Goal: Task Accomplishment & Management: Use online tool/utility

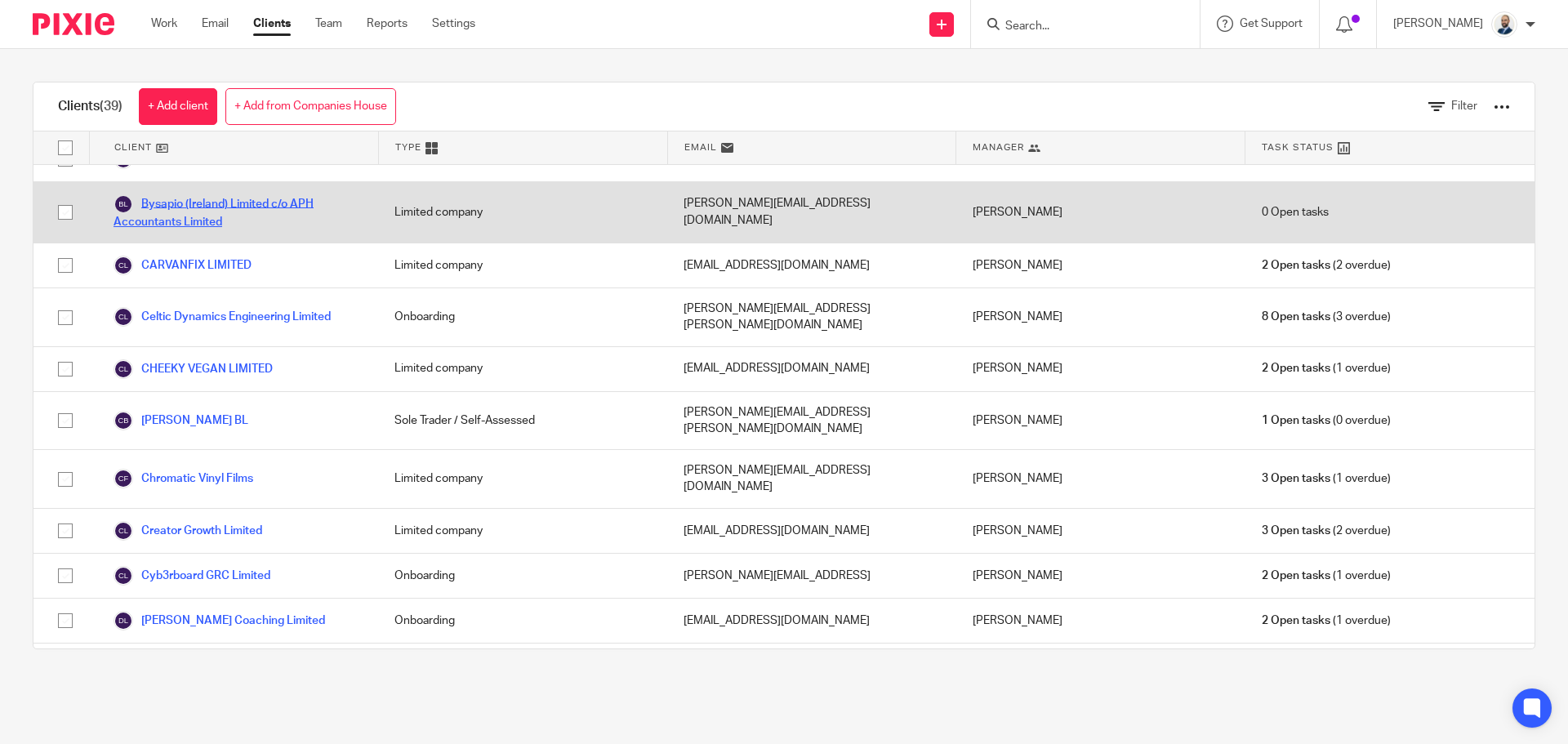
scroll to position [164, 0]
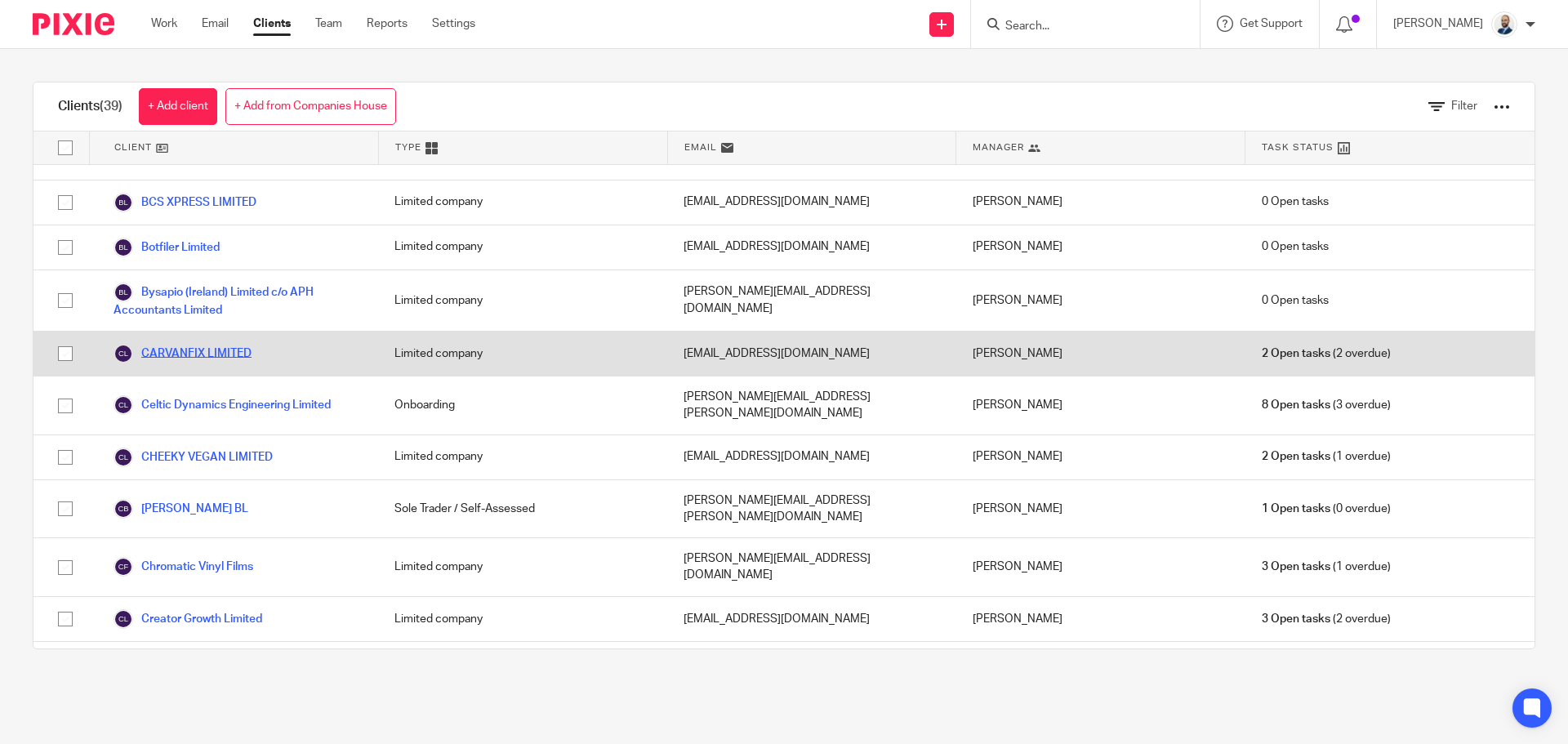
click at [163, 344] on link "CARVANFIX LIMITED" at bounding box center [182, 354] width 138 height 20
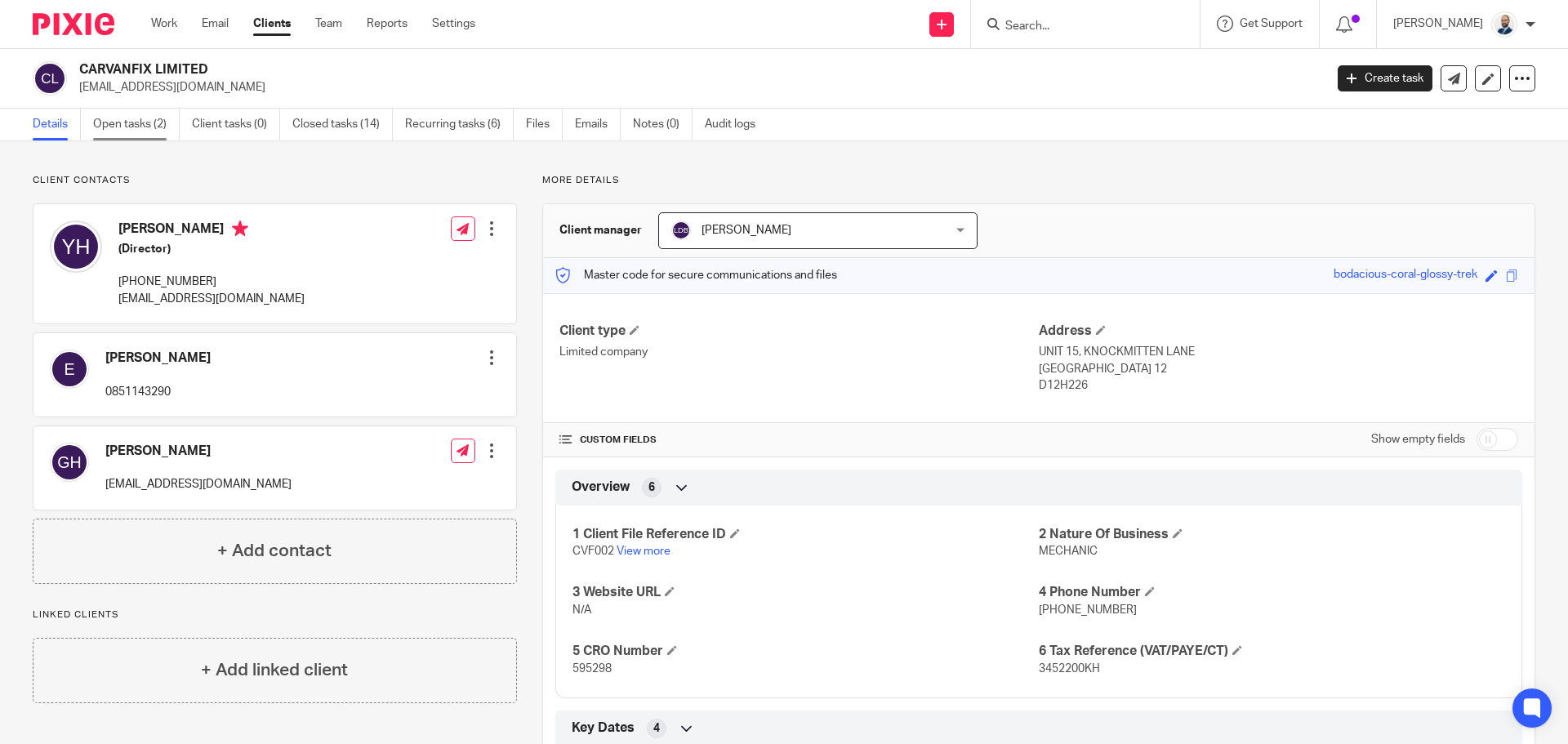
click at [148, 133] on link "Open tasks (2)" at bounding box center [136, 124] width 86 height 31
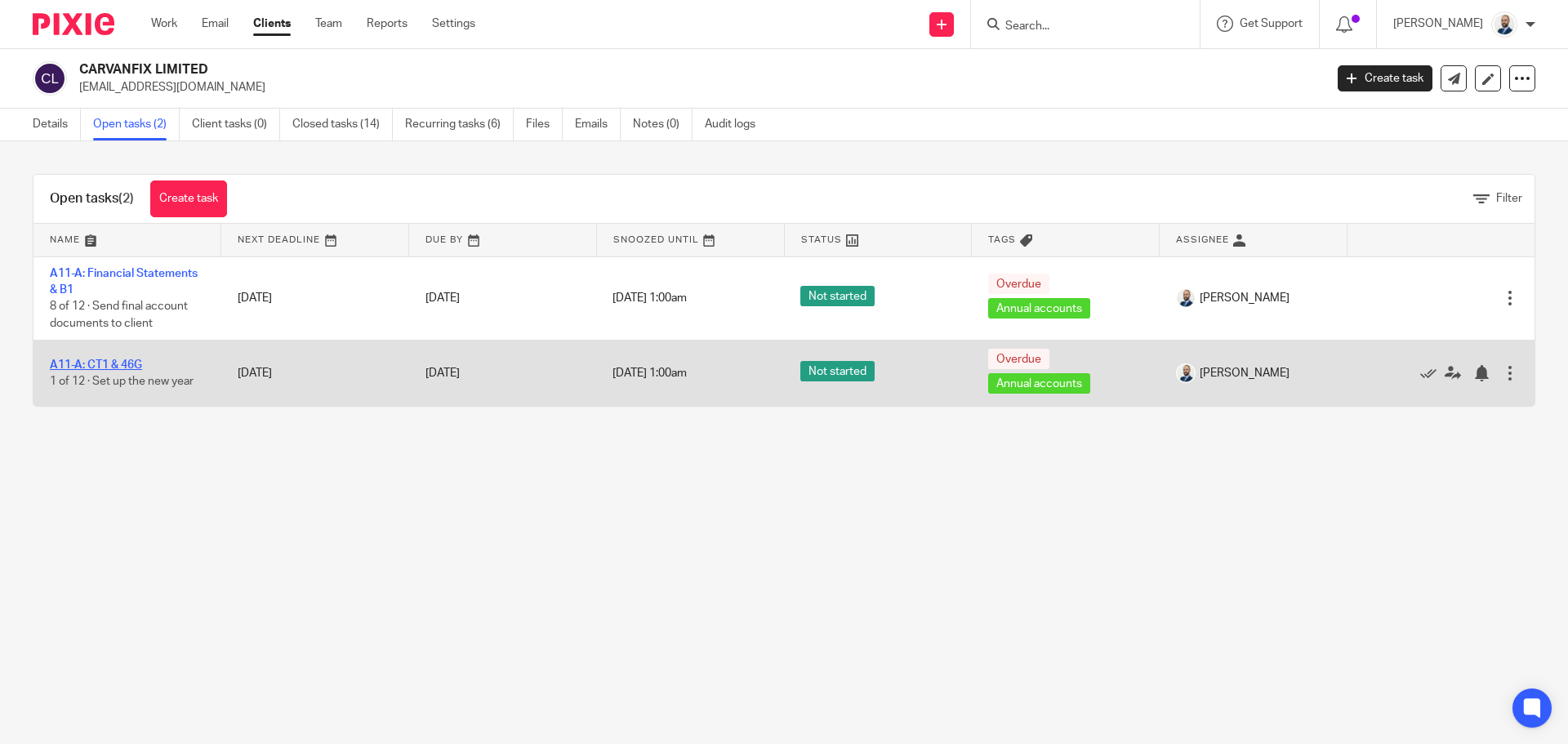
drag, startPoint x: 126, startPoint y: 355, endPoint x: 106, endPoint y: 364, distance: 21.9
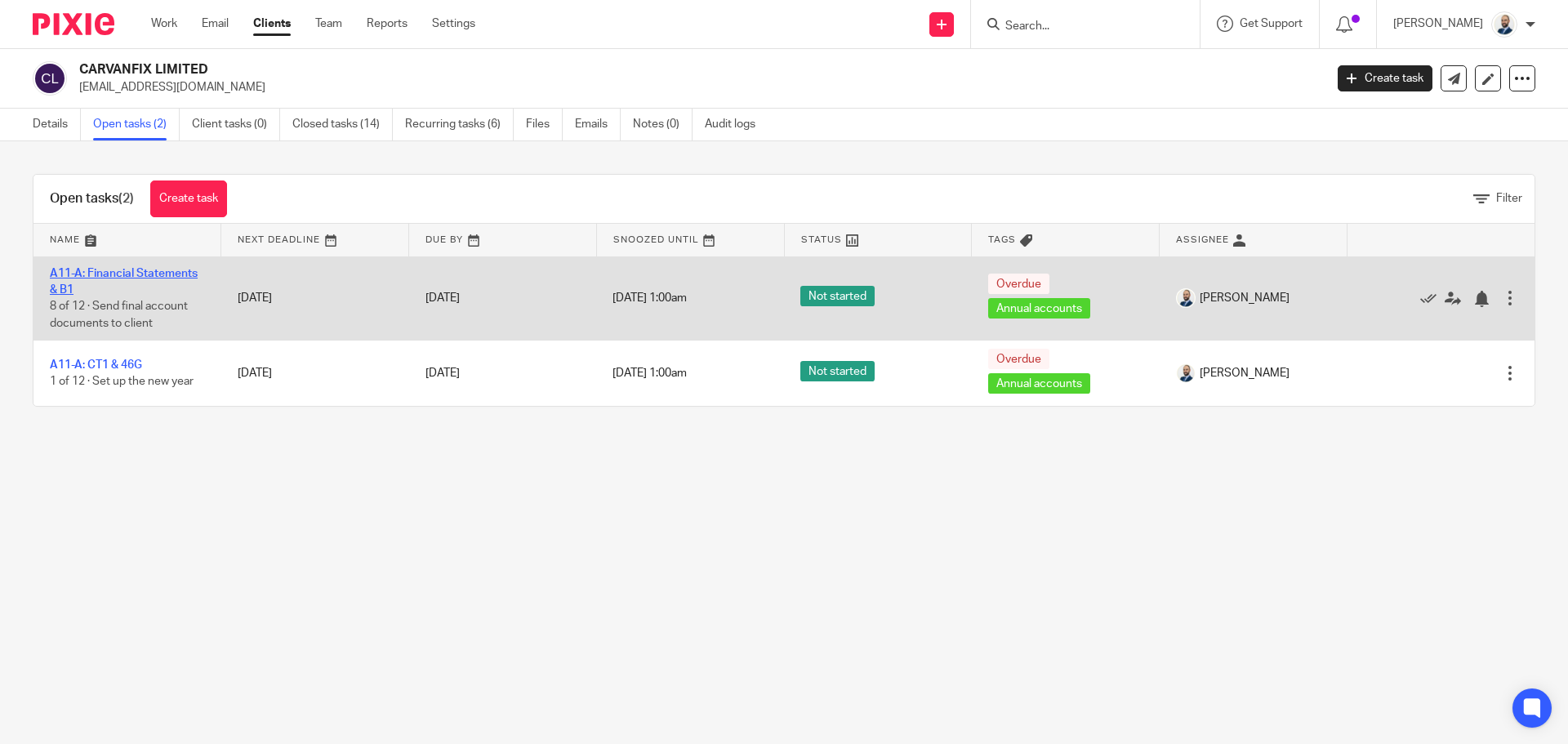
click at [137, 274] on link "A11-A: Financial Statements & B1" at bounding box center [123, 281] width 148 height 27
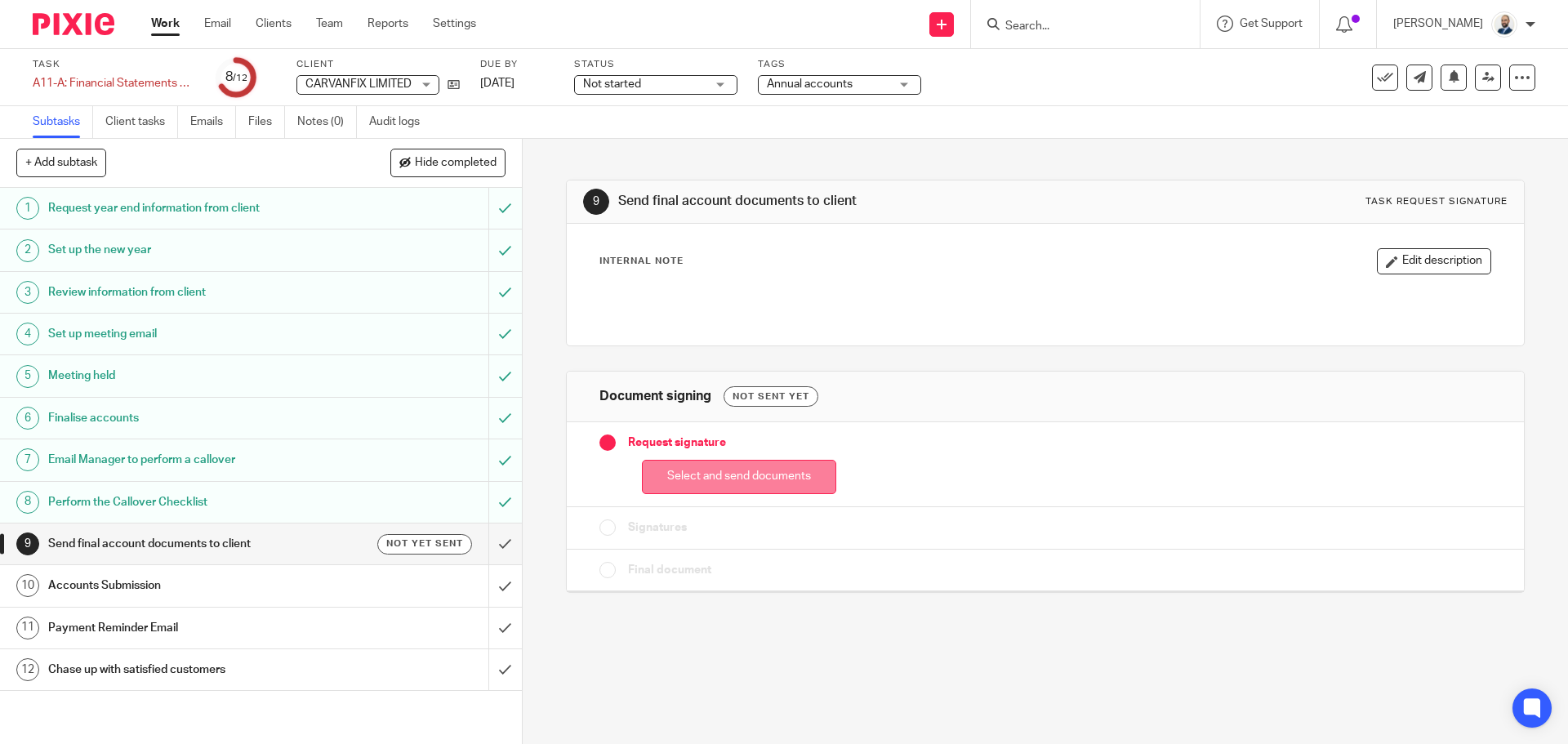
click at [734, 472] on button "Select and send documents" at bounding box center [739, 477] width 194 height 35
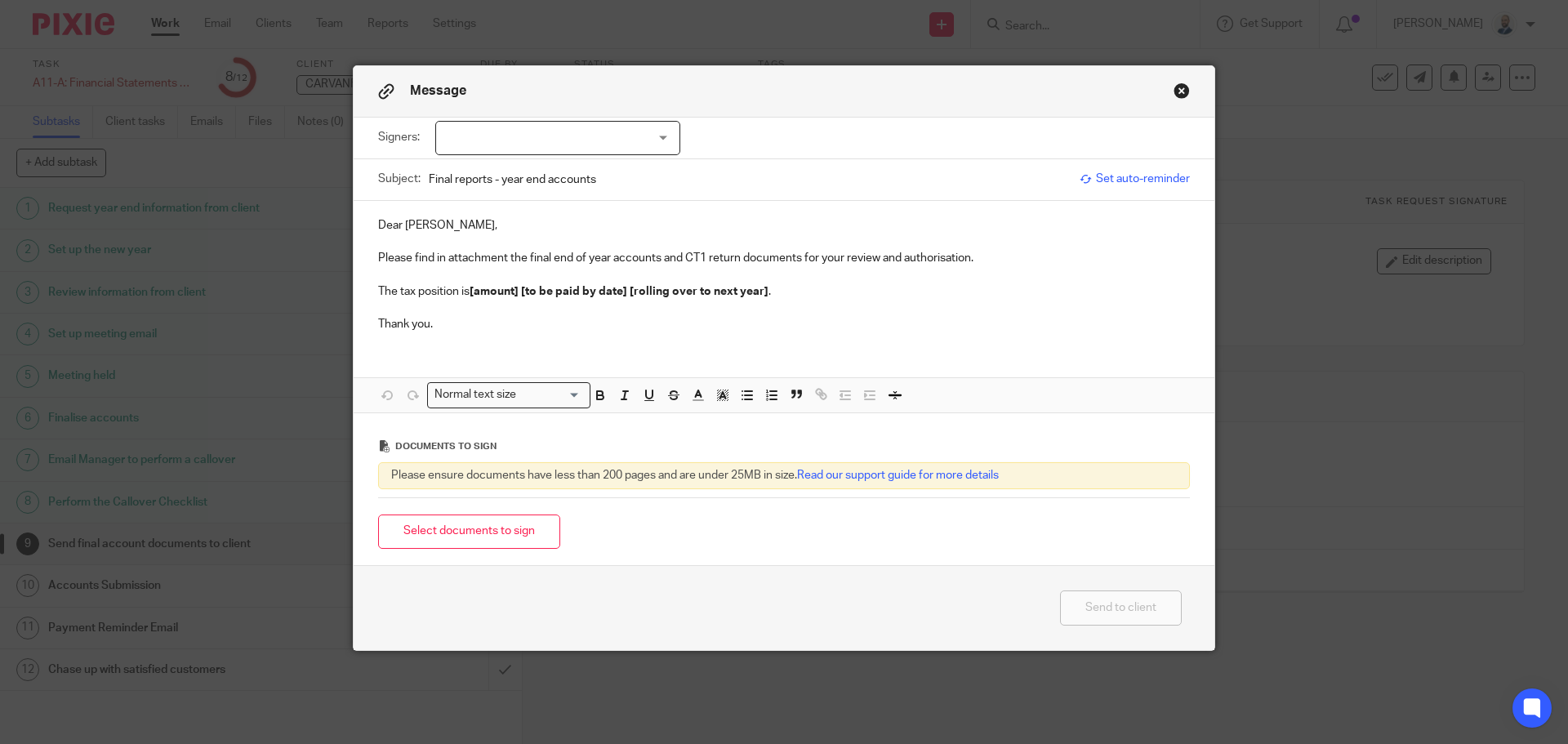
drag, startPoint x: 625, startPoint y: 189, endPoint x: 625, endPoint y: 166, distance: 23.0
click at [625, 186] on input "Final reports - year end accounts" at bounding box center [750, 178] width 643 height 36
drag, startPoint x: 625, startPoint y: 166, endPoint x: 624, endPoint y: 149, distance: 17.0
click at [625, 155] on form "Signers: Yvonne Haughton Gavin Haughton Emma (0 selected) Subject: Final report…" at bounding box center [784, 341] width 860 height 448
click at [624, 149] on div at bounding box center [558, 137] width 245 height 34
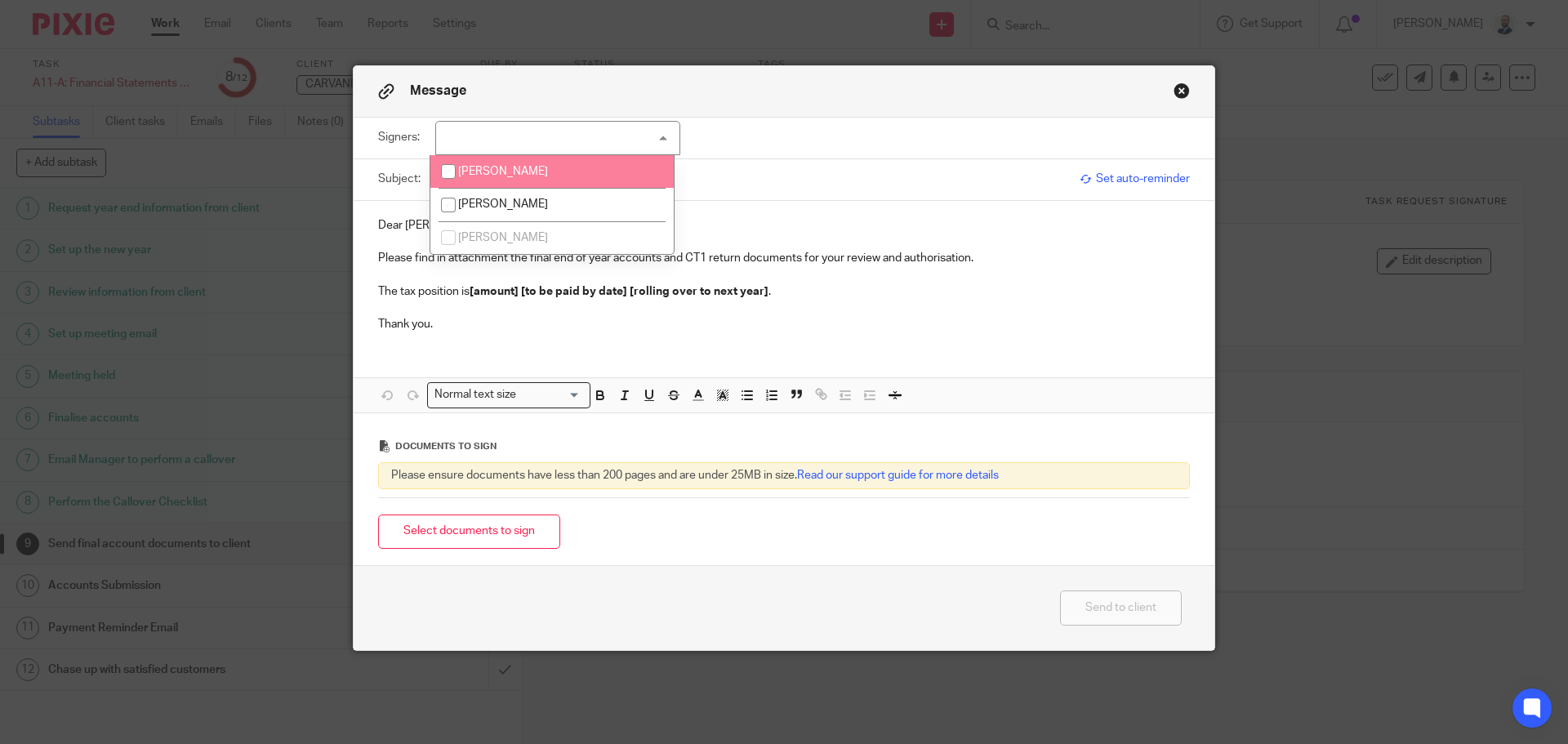
click at [564, 175] on li "[PERSON_NAME]" at bounding box center [552, 172] width 243 height 33
checkbox input "true"
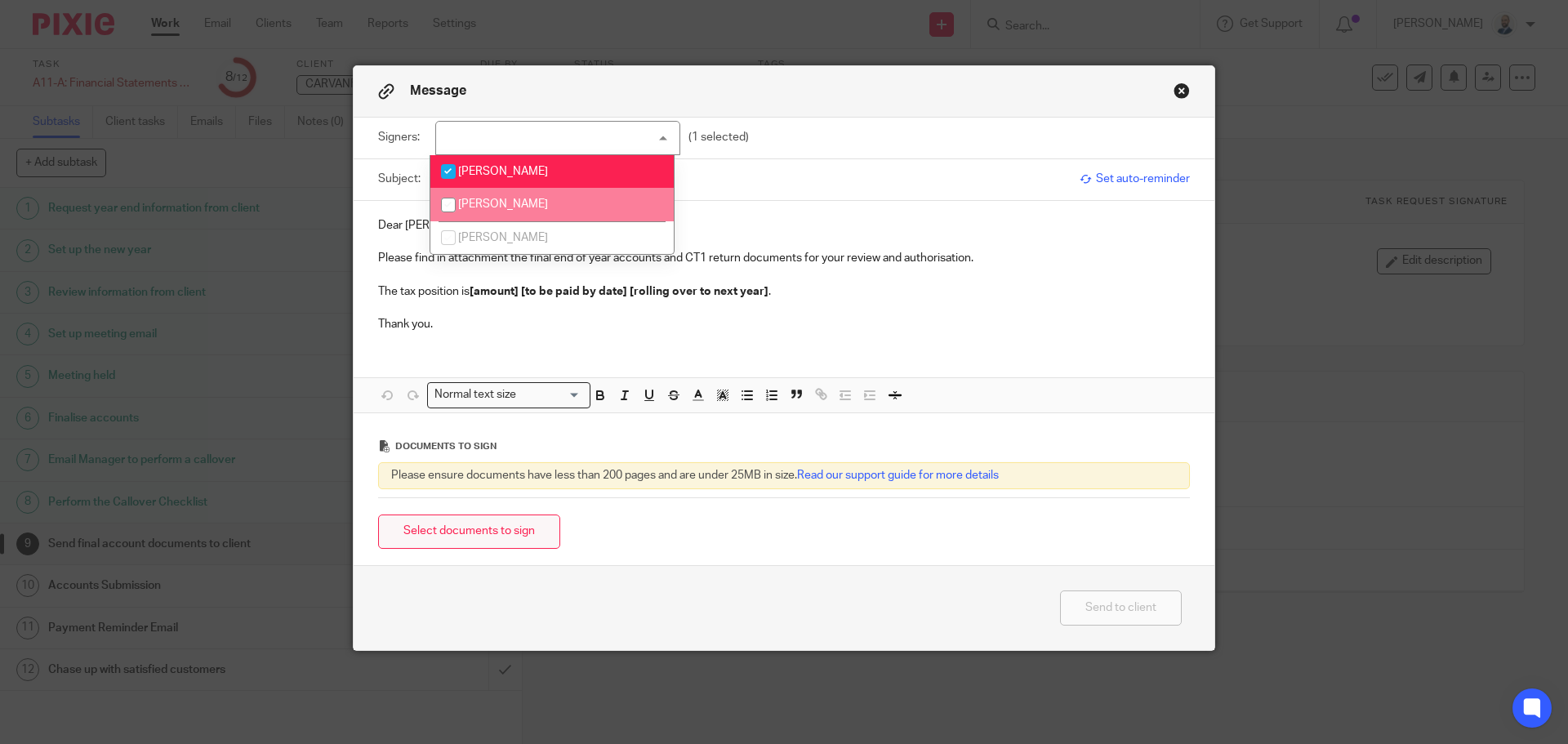
click at [493, 543] on button "Select documents to sign" at bounding box center [469, 532] width 182 height 35
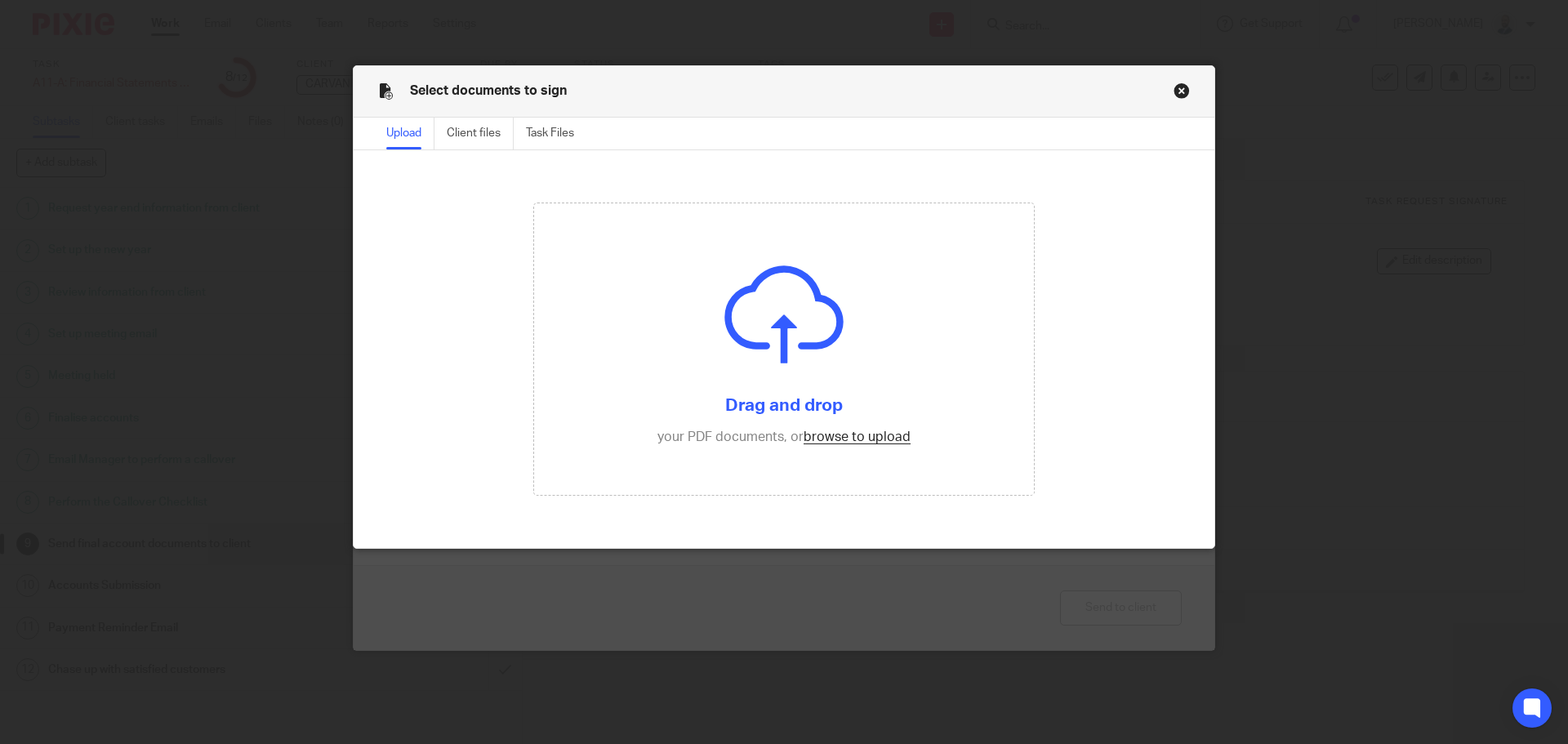
click at [1173, 96] on button "Close modal" at bounding box center [1181, 90] width 17 height 17
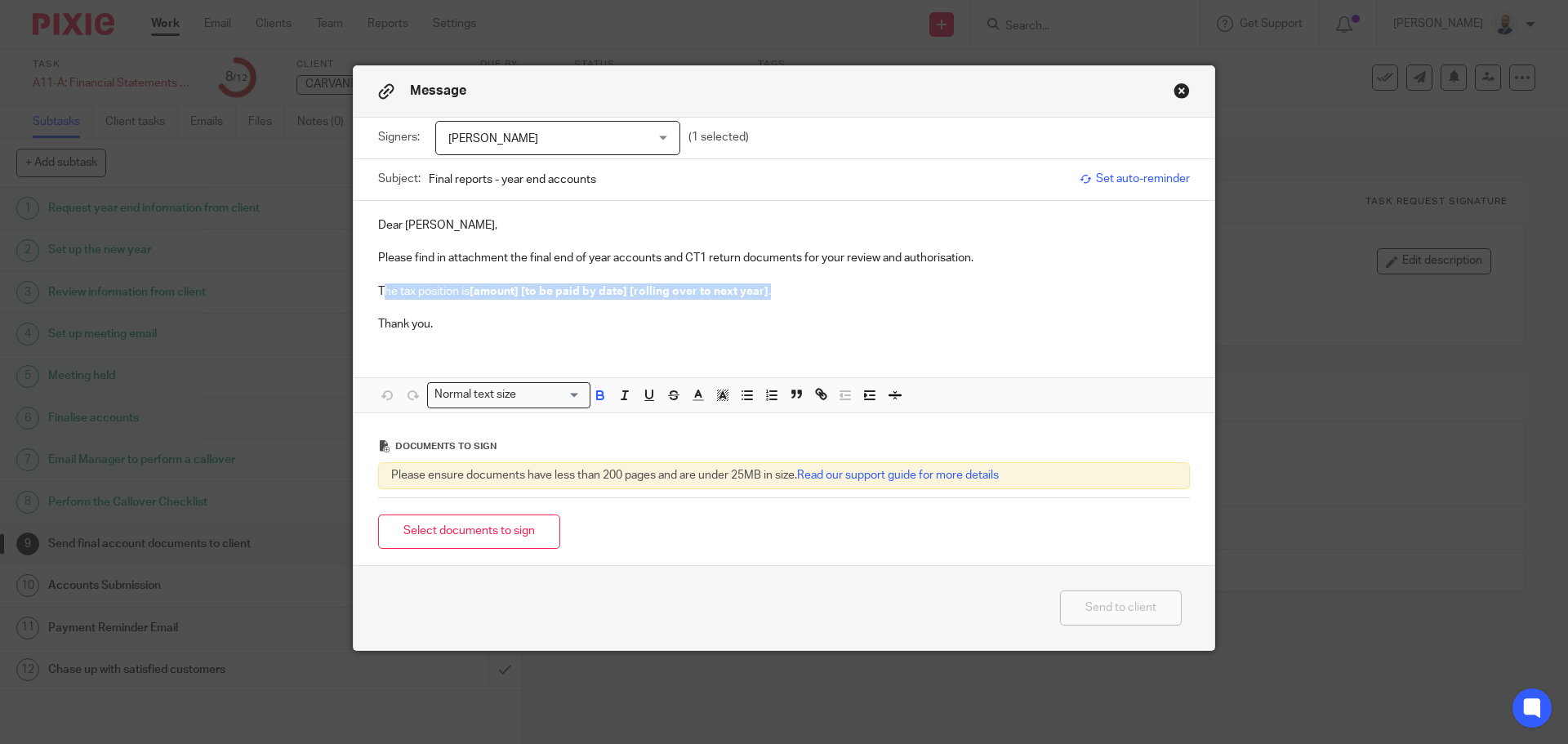
drag, startPoint x: 781, startPoint y: 291, endPoint x: 377, endPoint y: 291, distance: 404.0
click at [378, 291] on p "The tax position is [amount] [to be paid by date] [rolling over to next year] ." at bounding box center [784, 291] width 811 height 17
drag, startPoint x: 446, startPoint y: 83, endPoint x: 536, endPoint y: 86, distance: 90.0
click at [469, 97] on div "Message" at bounding box center [784, 91] width 860 height 51
click at [1173, 91] on button "Close modal" at bounding box center [1181, 90] width 17 height 17
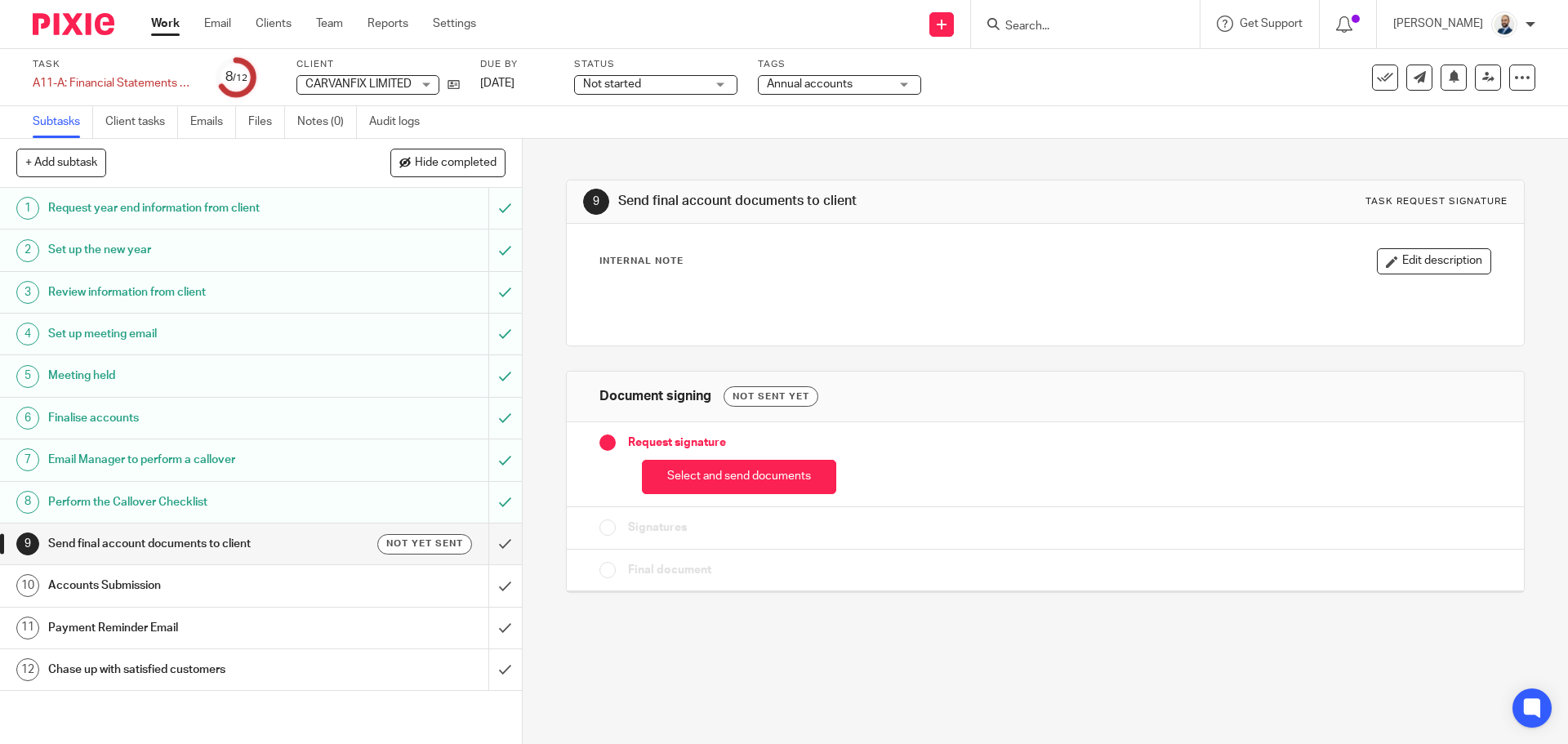
click at [737, 501] on div "Request signature Select and send documents" at bounding box center [1045, 465] width 956 height 85
click at [740, 482] on button "Select and send documents" at bounding box center [739, 477] width 194 height 35
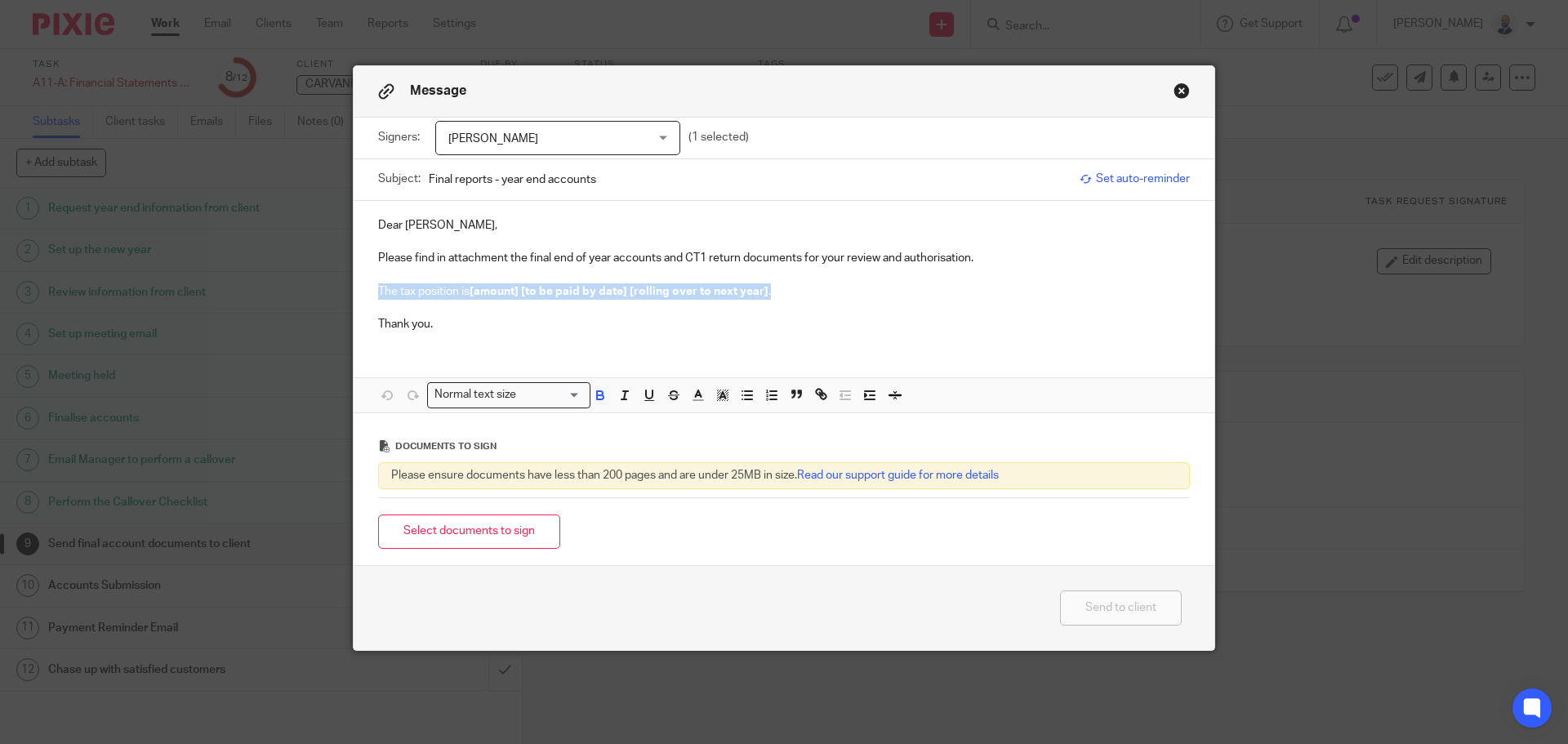
drag, startPoint x: 782, startPoint y: 292, endPoint x: 360, endPoint y: 296, distance: 422.0
click at [360, 296] on div "Dear Yvonne, Please find in attachment the final end of year accounts and CT1 r…" at bounding box center [784, 273] width 860 height 144
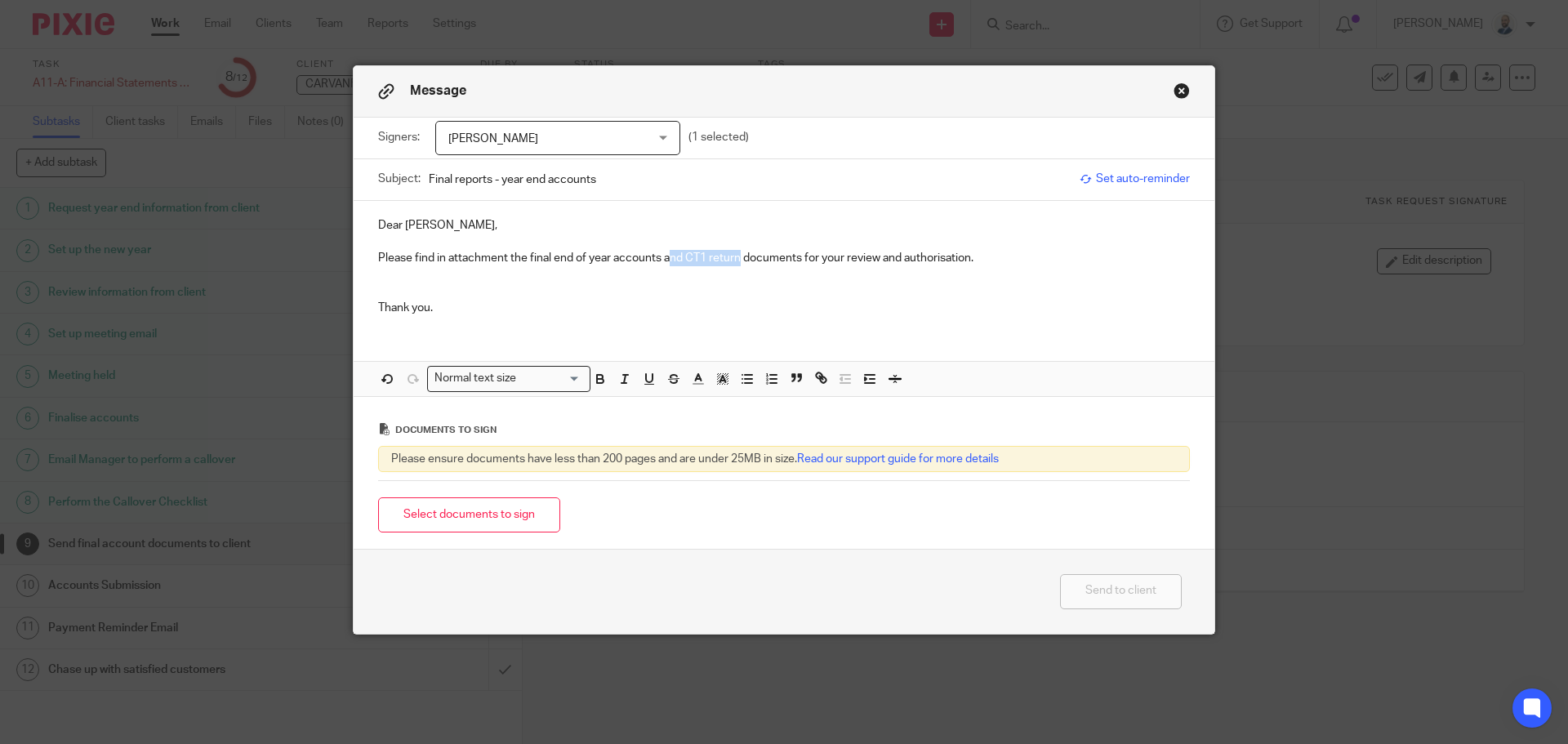
drag, startPoint x: 735, startPoint y: 252, endPoint x: 665, endPoint y: 256, distance: 70.1
click at [665, 256] on p "Please find in attachment the final end of year accounts and CT1 return documen…" at bounding box center [784, 258] width 811 height 17
click at [693, 252] on p "Please find in attachment the final end of year accounts documents for your rev…" at bounding box center [784, 258] width 811 height 17
click at [864, 255] on p "Please find in attachment the final end of year accounts for your review and au…" at bounding box center [784, 258] width 811 height 17
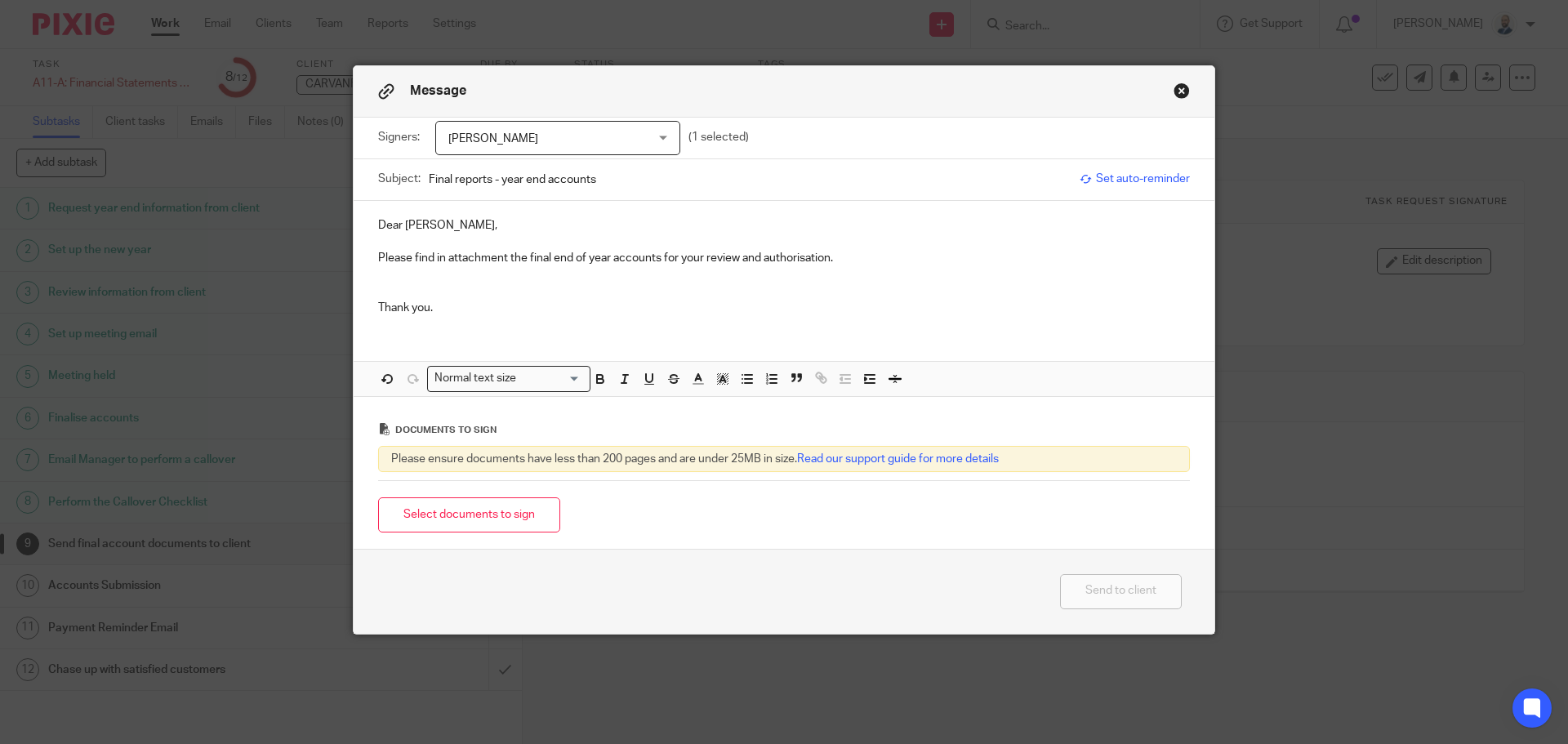
click at [800, 251] on p "Please find in attachment the final end of year accounts for your review and au…" at bounding box center [784, 258] width 811 height 17
click at [719, 295] on p at bounding box center [784, 291] width 811 height 17
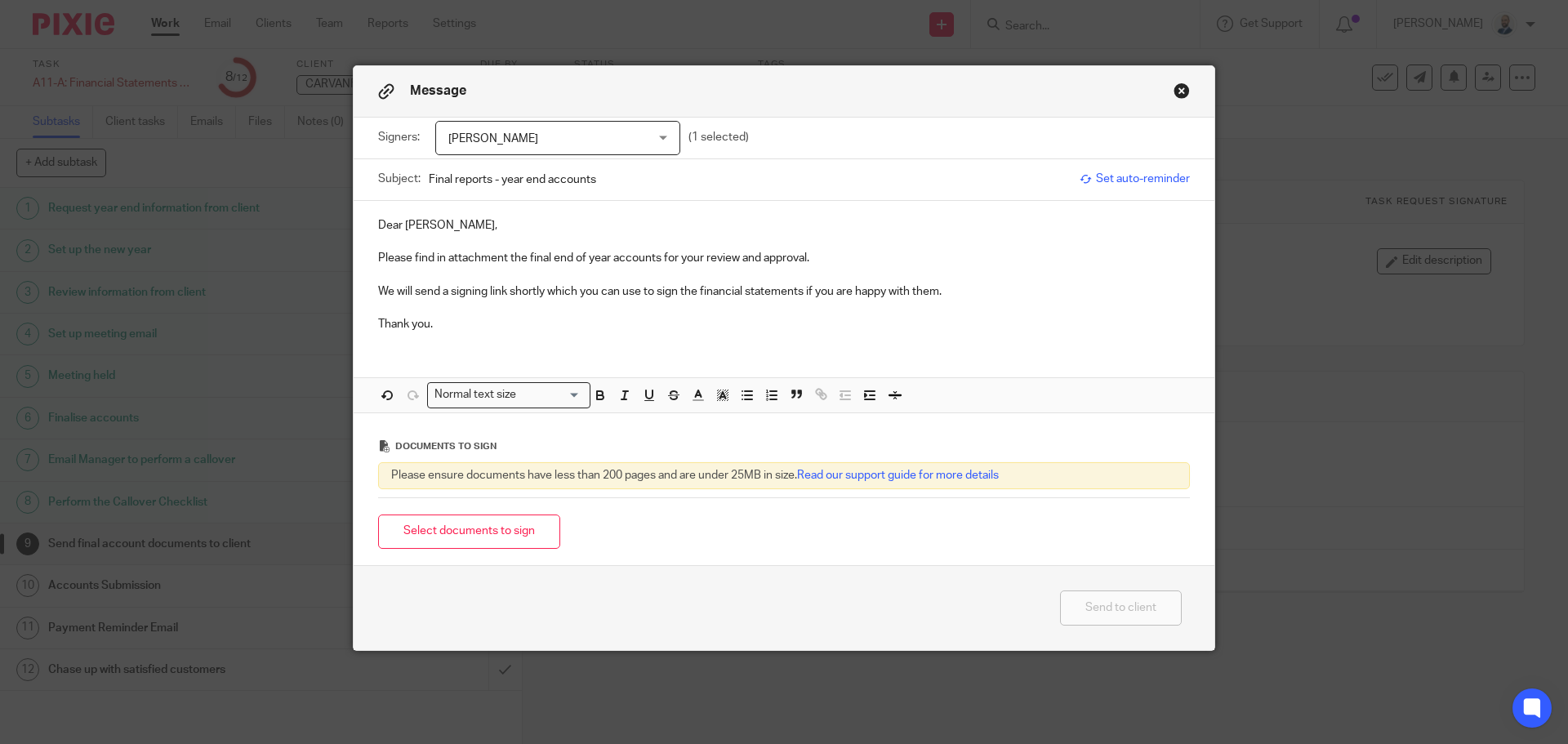
click at [866, 290] on p "We will send a signing link shortly which you can use to sign the financial sta…" at bounding box center [784, 291] width 811 height 17
click at [530, 543] on button "Select documents to sign" at bounding box center [469, 532] width 182 height 35
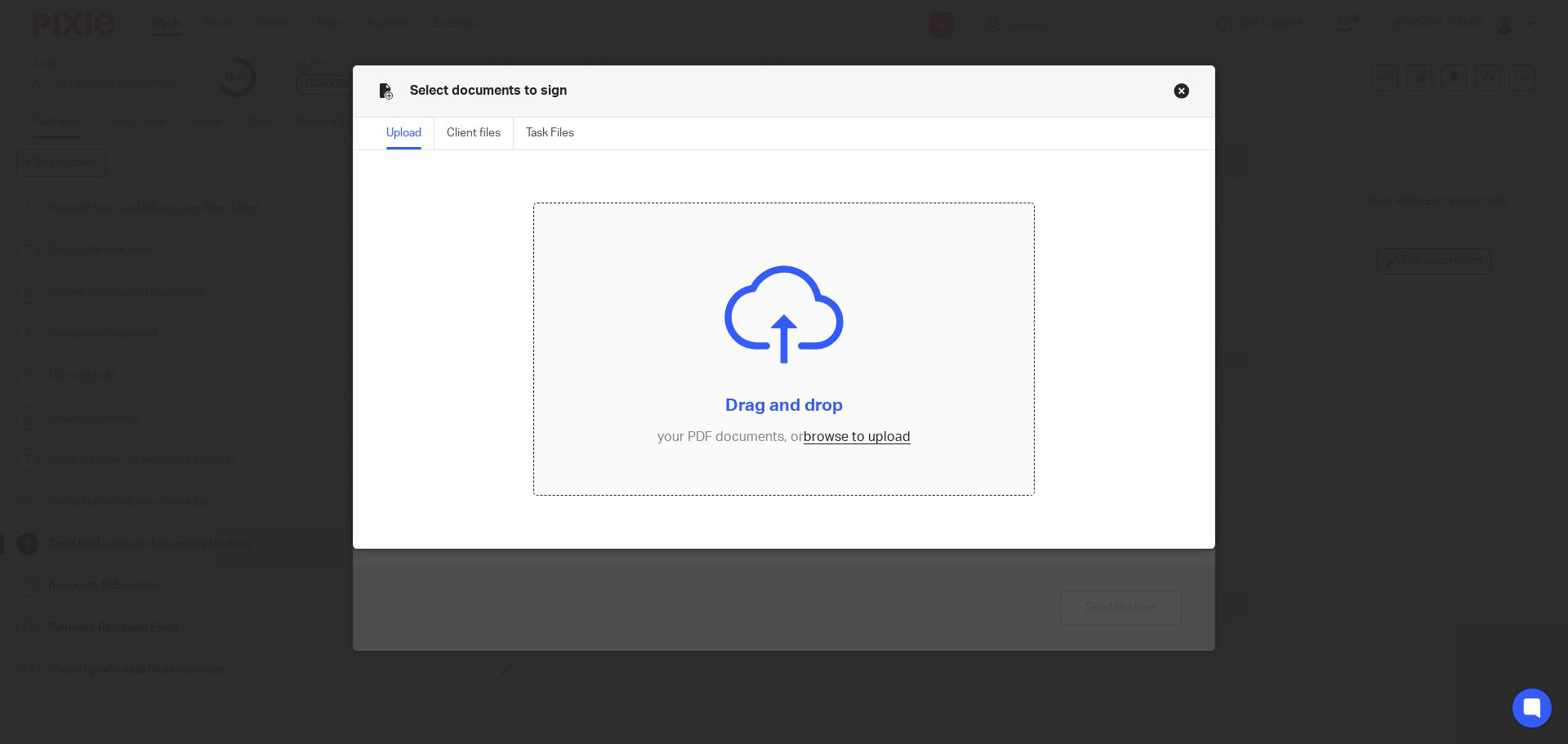
click at [888, 429] on input "file" at bounding box center [784, 349] width 501 height 292
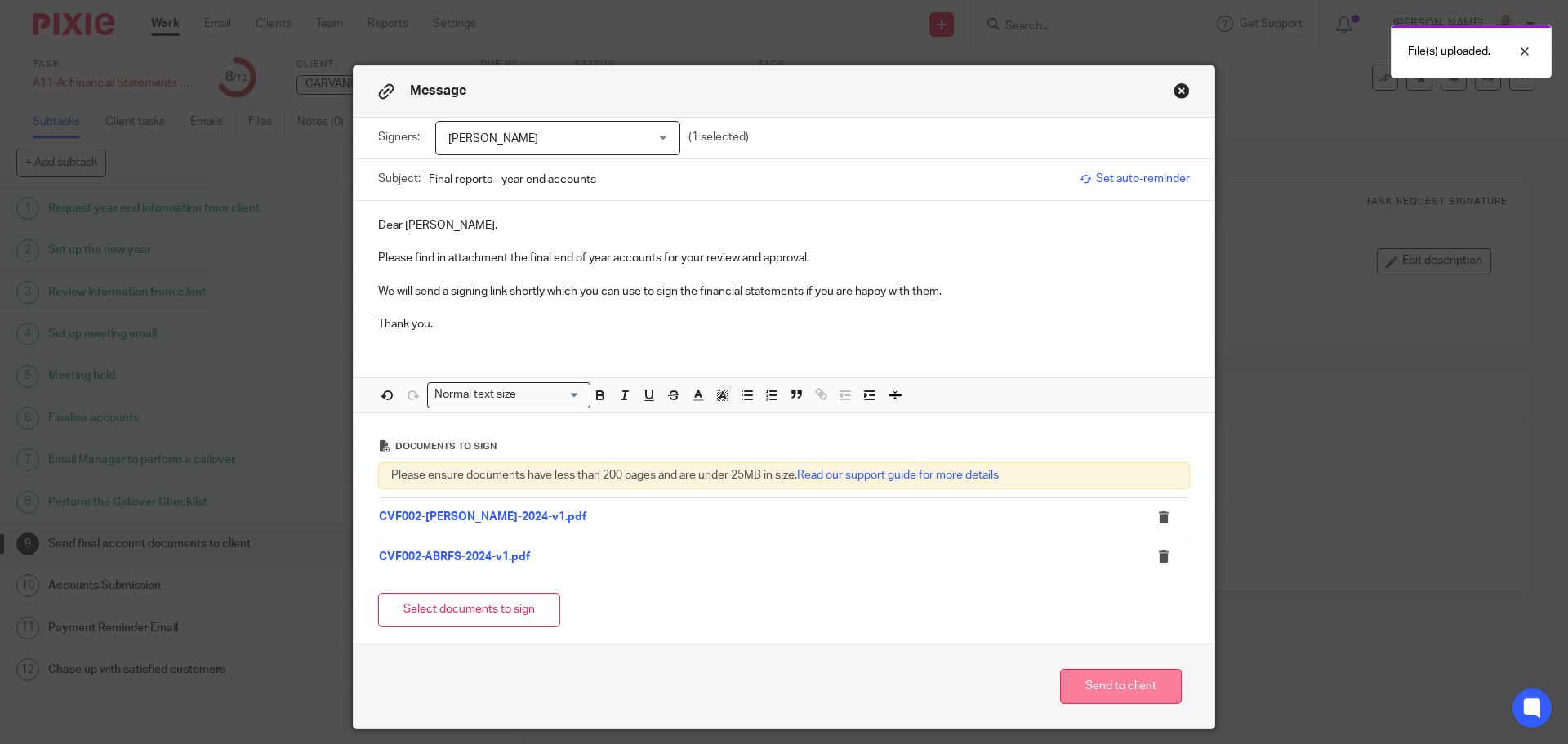
click at [1075, 696] on button "Send to client" at bounding box center [1121, 686] width 122 height 35
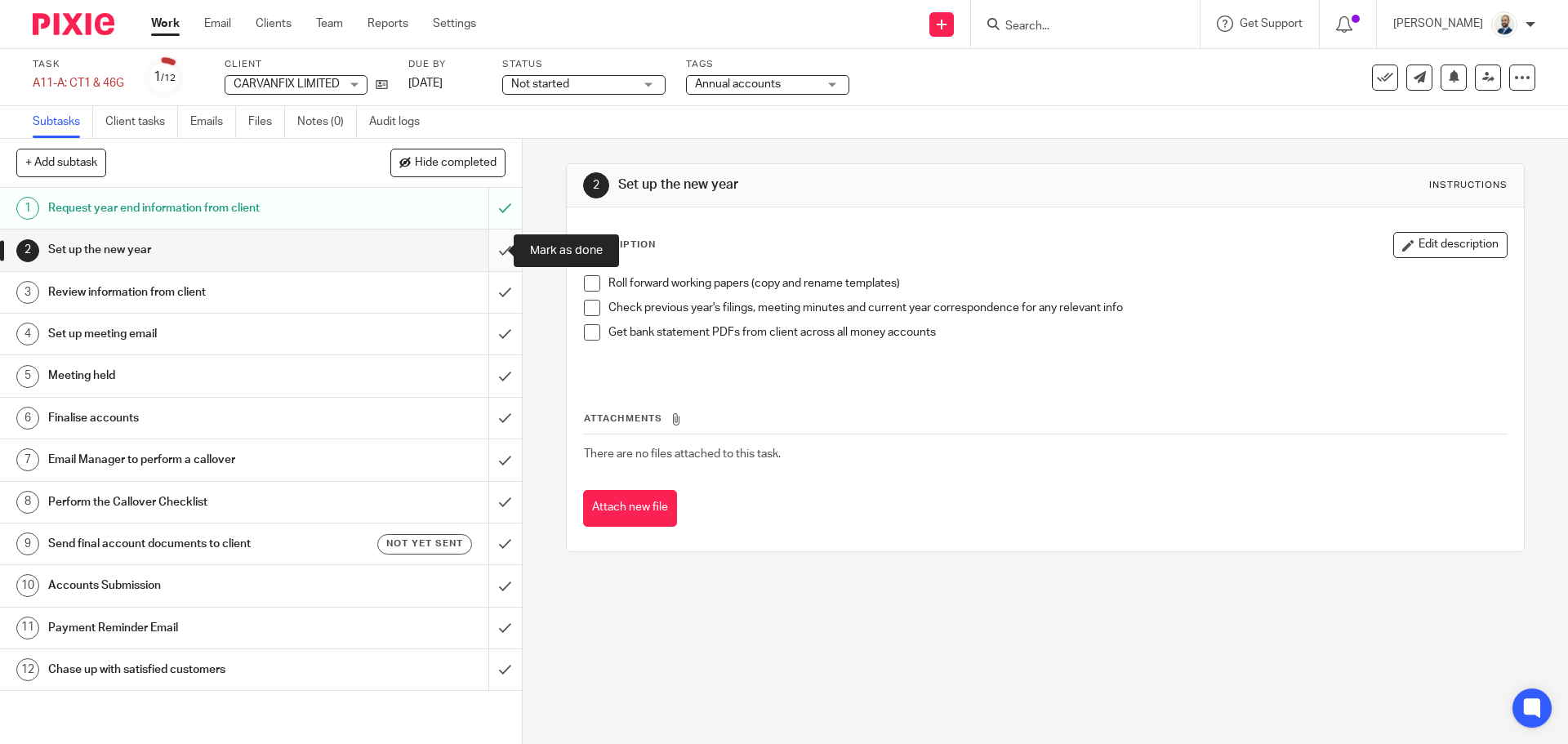
click at [487, 251] on input "submit" at bounding box center [261, 250] width 521 height 41
click at [495, 304] on input "submit" at bounding box center [261, 292] width 521 height 41
click at [495, 335] on input "submit" at bounding box center [261, 334] width 521 height 41
click at [493, 377] on input "submit" at bounding box center [261, 375] width 521 height 41
click at [492, 422] on input "submit" at bounding box center [261, 419] width 521 height 41
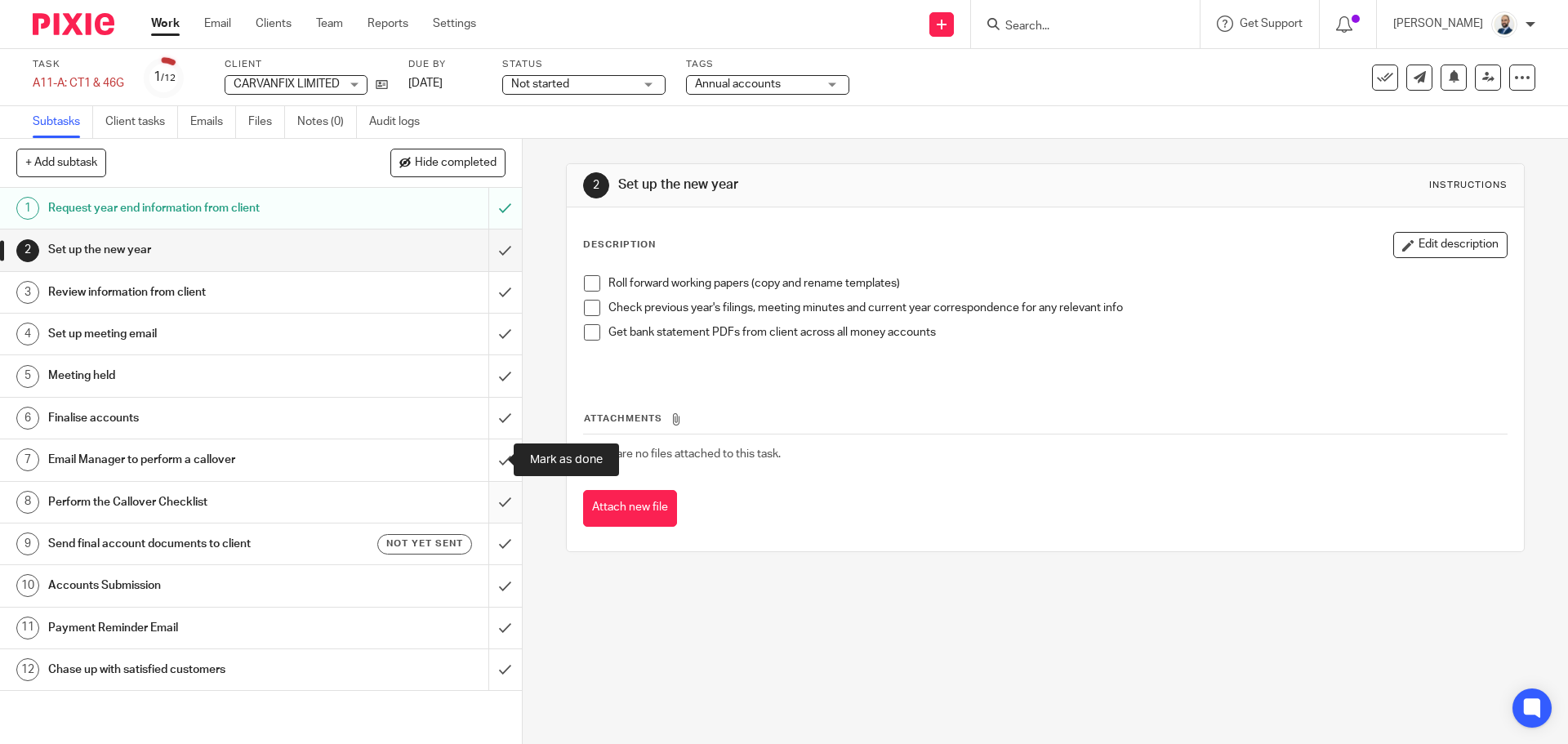
drag, startPoint x: 483, startPoint y: 462, endPoint x: 482, endPoint y: 506, distance: 44.0
click at [482, 463] on input "submit" at bounding box center [261, 460] width 521 height 41
click at [482, 506] on input "submit" at bounding box center [261, 503] width 521 height 41
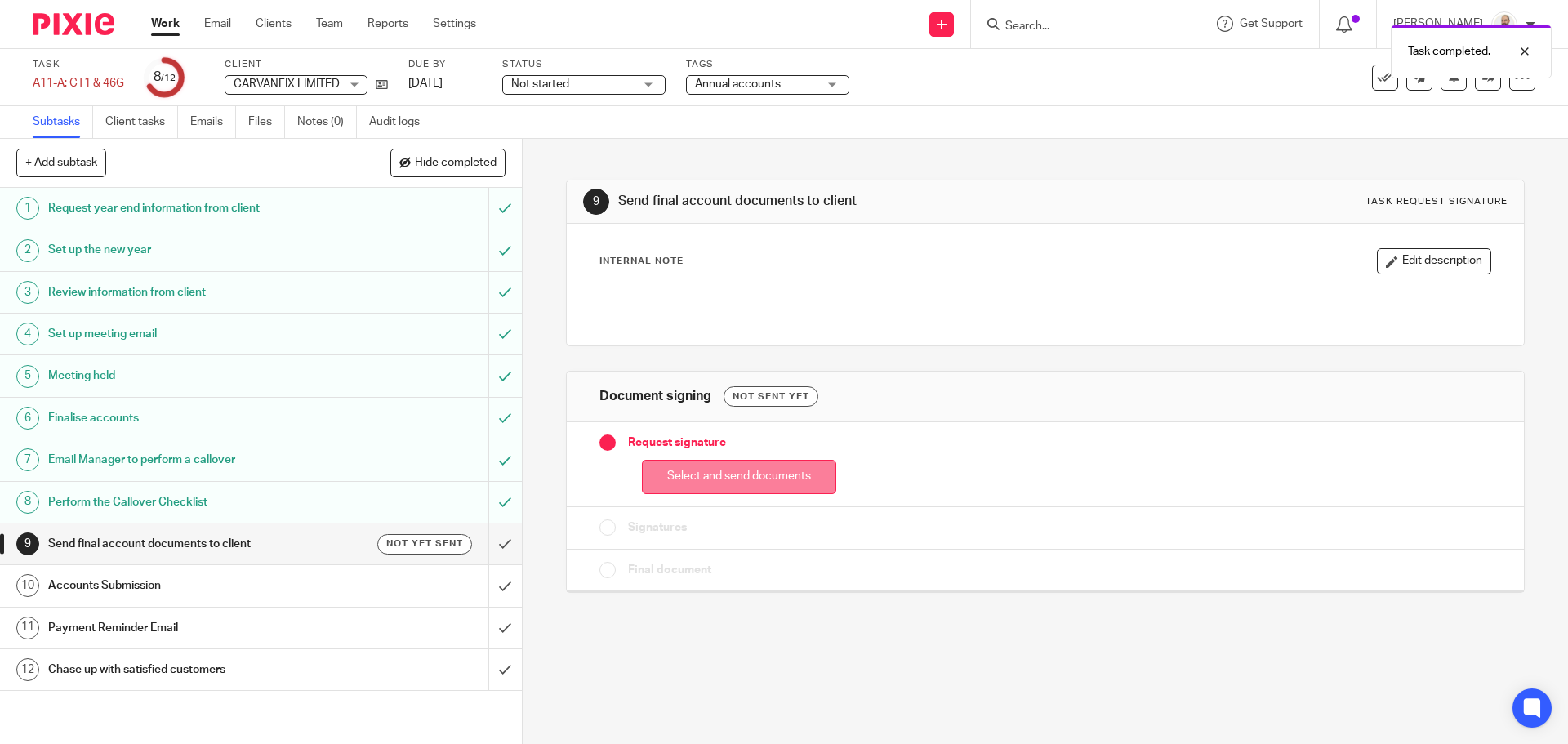
click at [772, 477] on button "Select and send documents" at bounding box center [739, 477] width 194 height 35
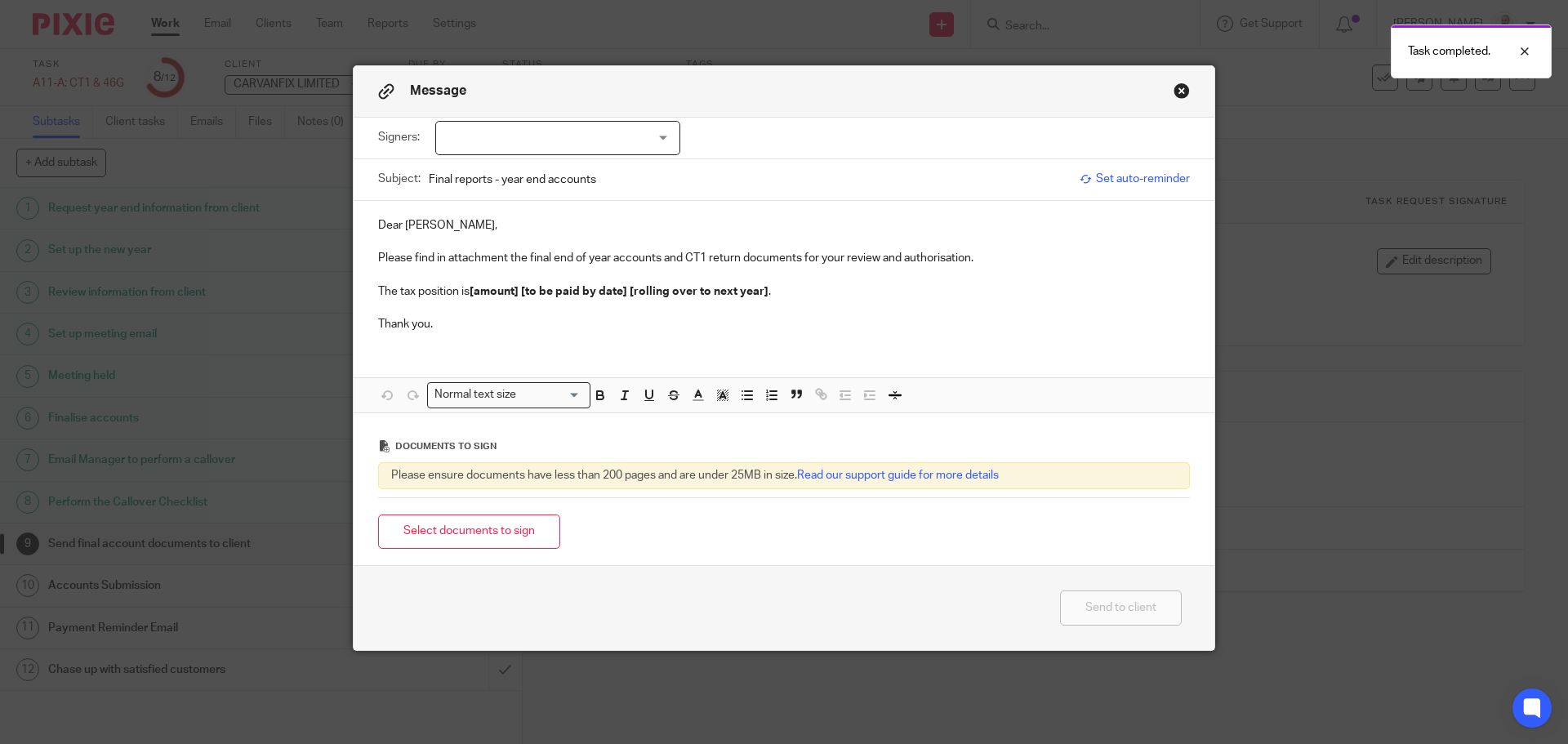
click at [608, 142] on div at bounding box center [558, 137] width 245 height 34
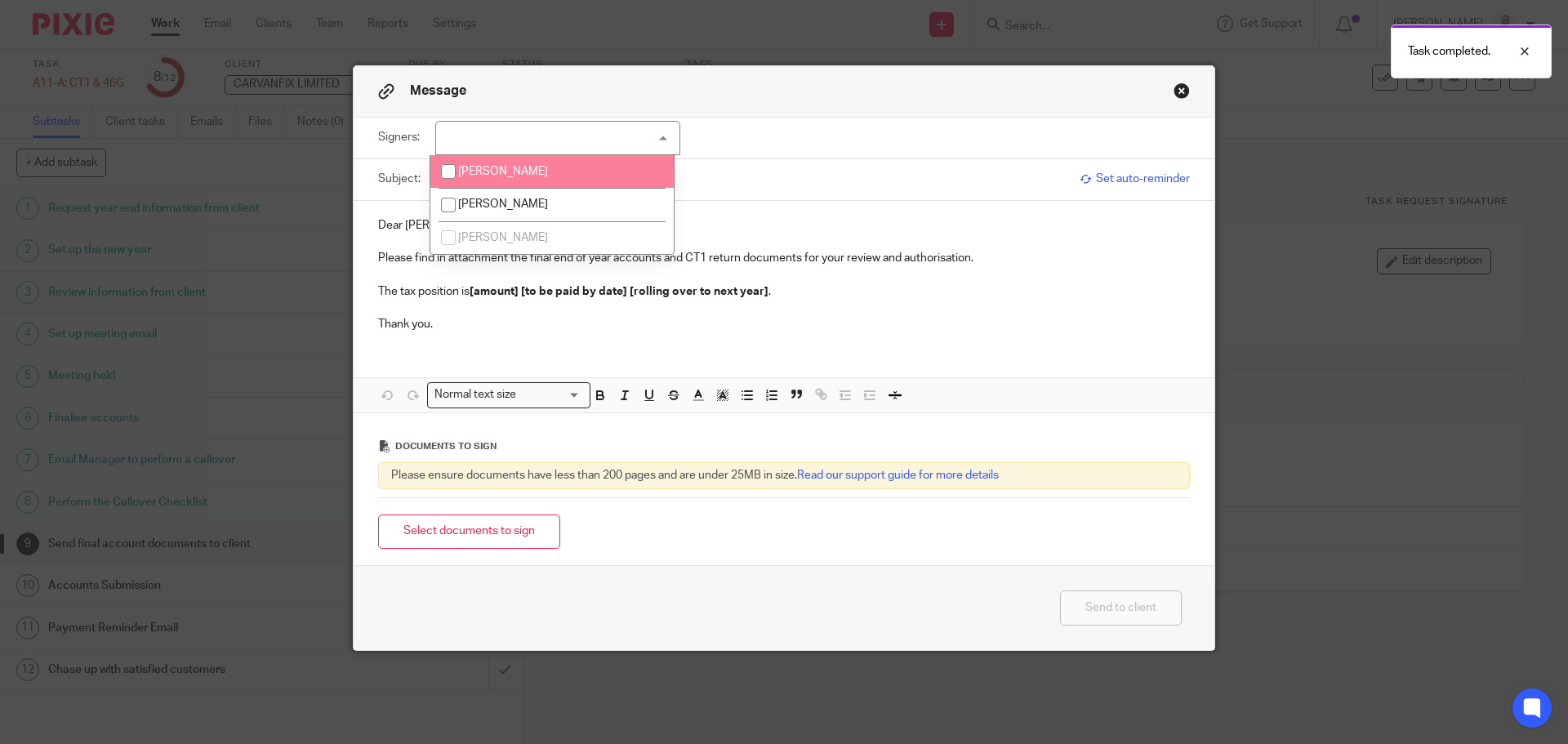
click at [547, 174] on span "[PERSON_NAME]" at bounding box center [503, 172] width 90 height 12
checkbox input "true"
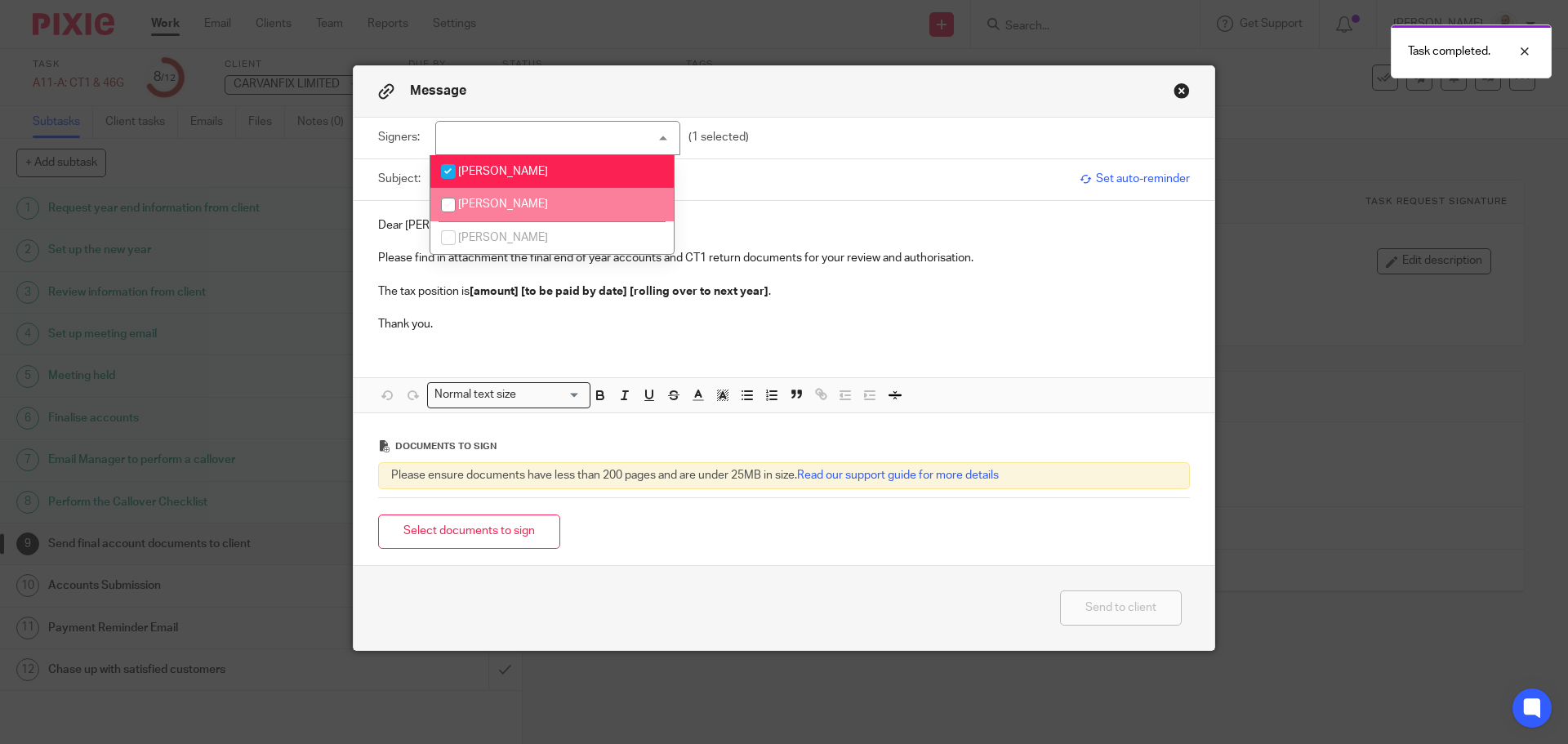
click at [555, 321] on p "Thank you." at bounding box center [784, 323] width 811 height 17
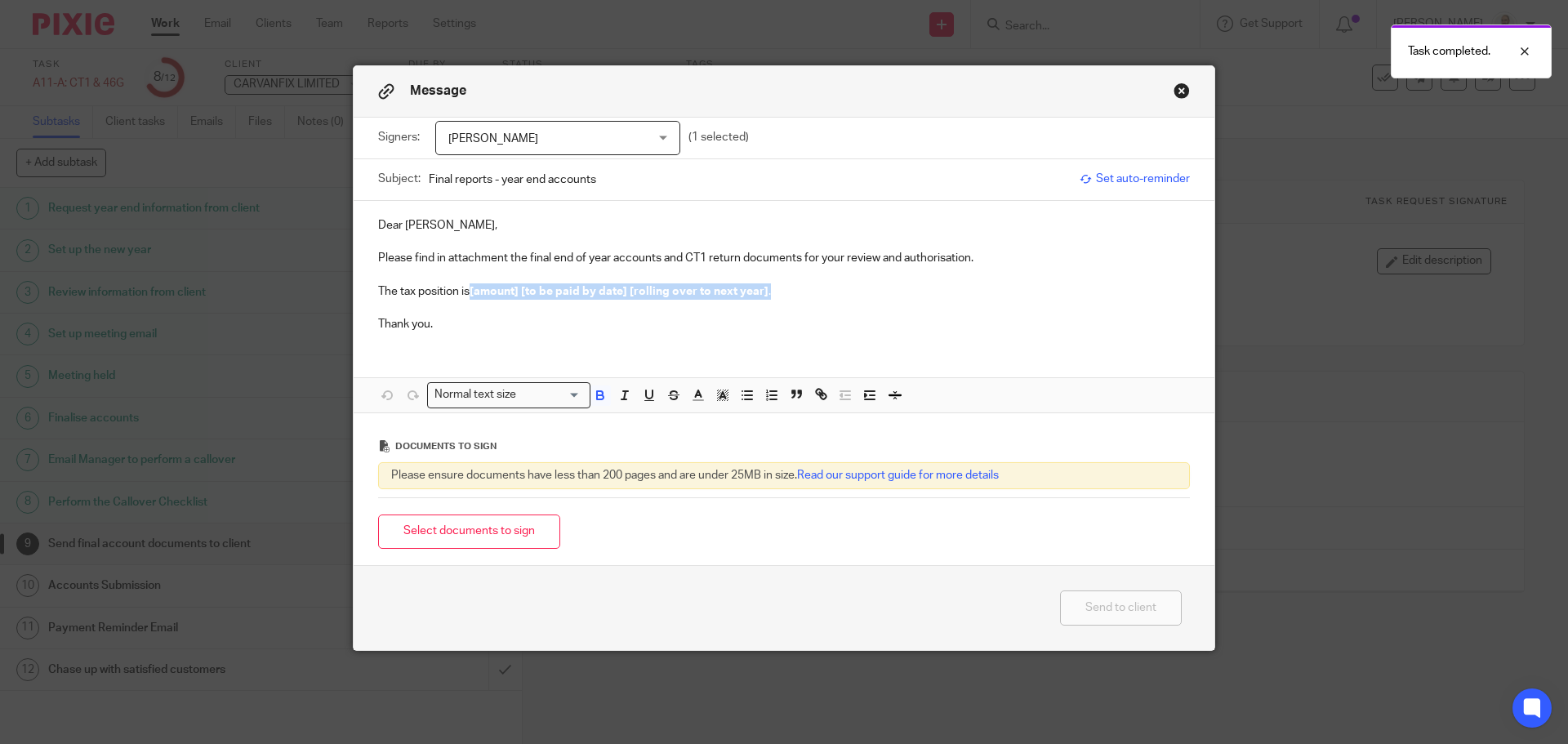
drag, startPoint x: 765, startPoint y: 296, endPoint x: 467, endPoint y: 293, distance: 298.0
click at [467, 293] on p "The tax position is [amount] [to be paid by date] [rolling over to next year] ." at bounding box center [784, 291] width 811 height 17
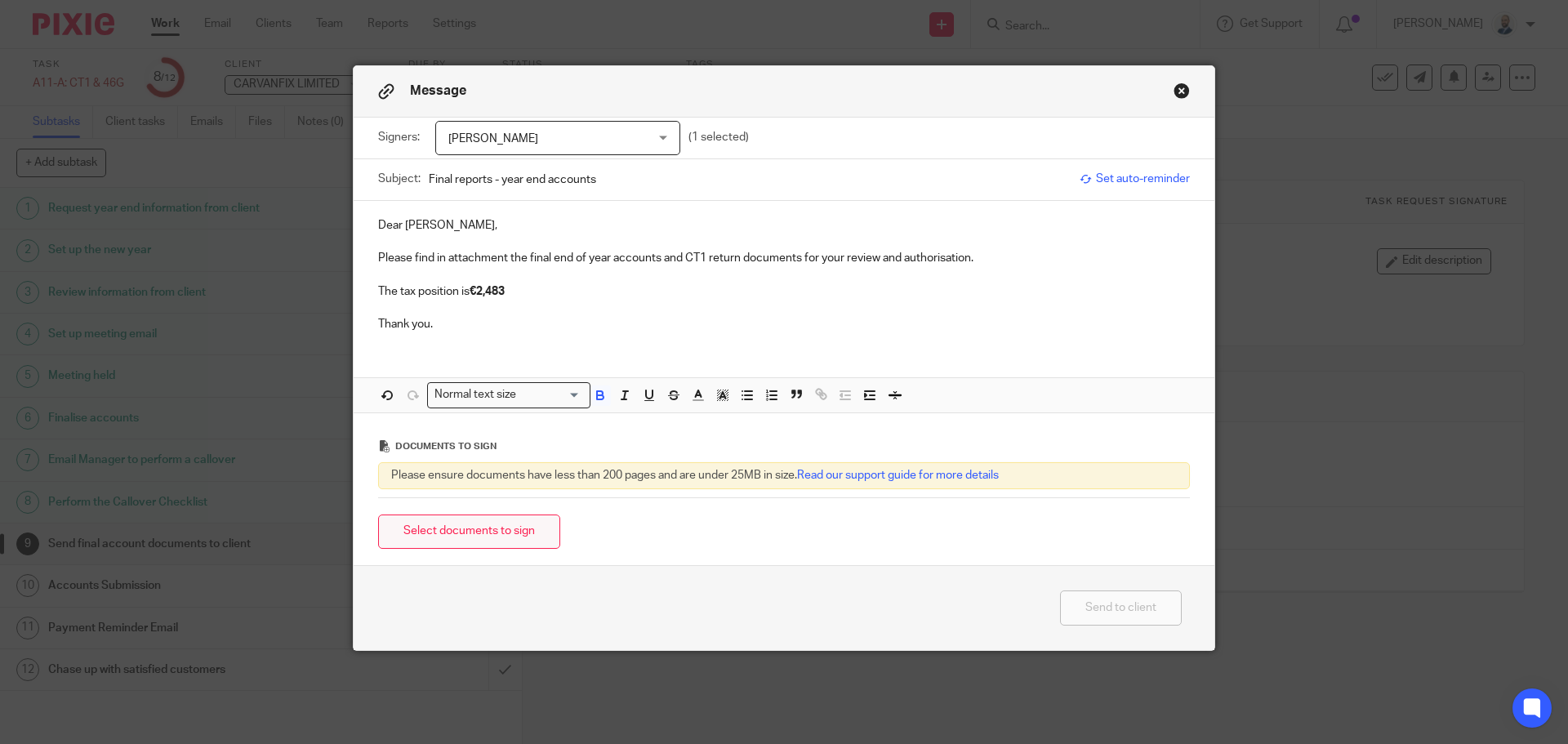
click at [450, 543] on button "Select documents to sign" at bounding box center [469, 532] width 182 height 35
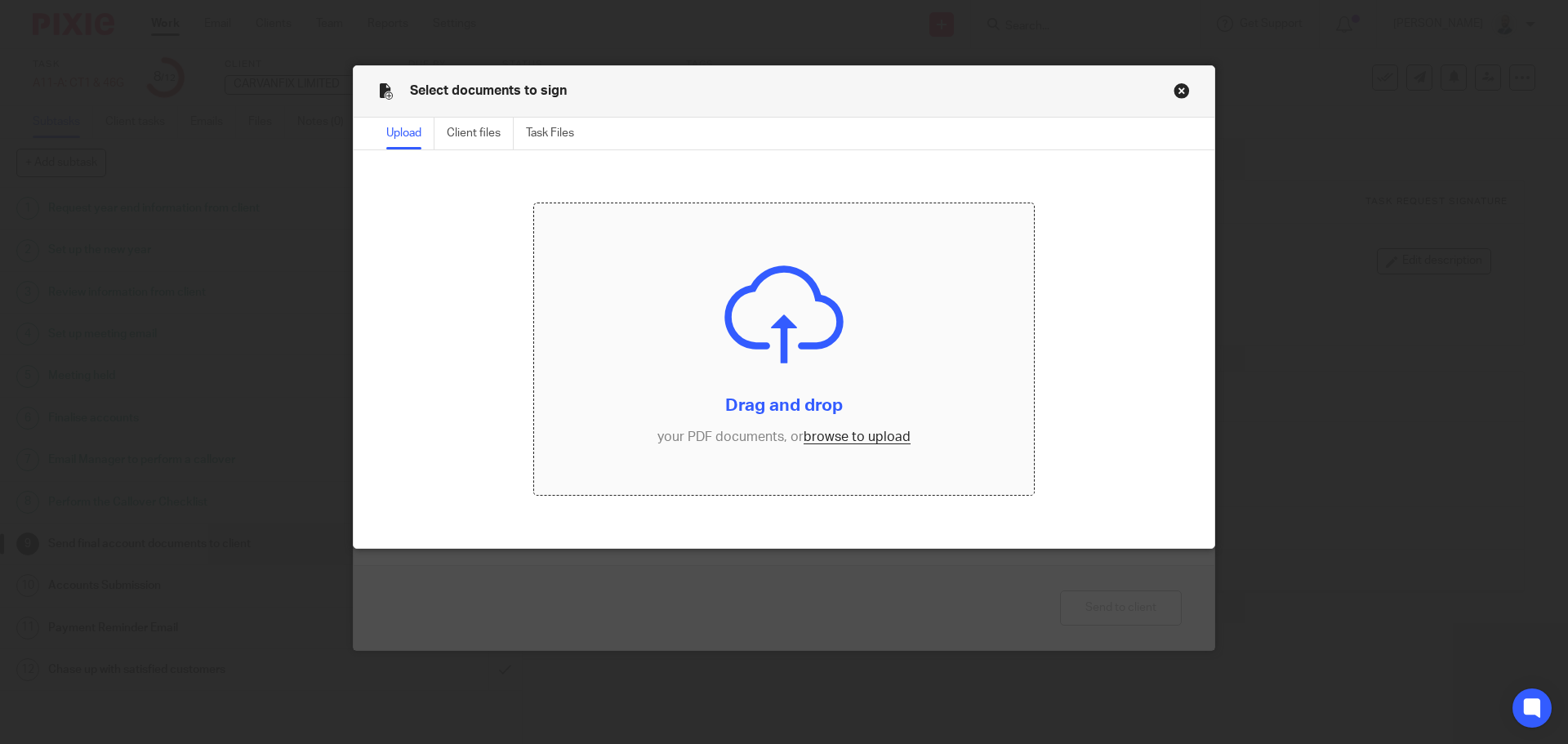
click at [878, 441] on input "file" at bounding box center [784, 349] width 501 height 292
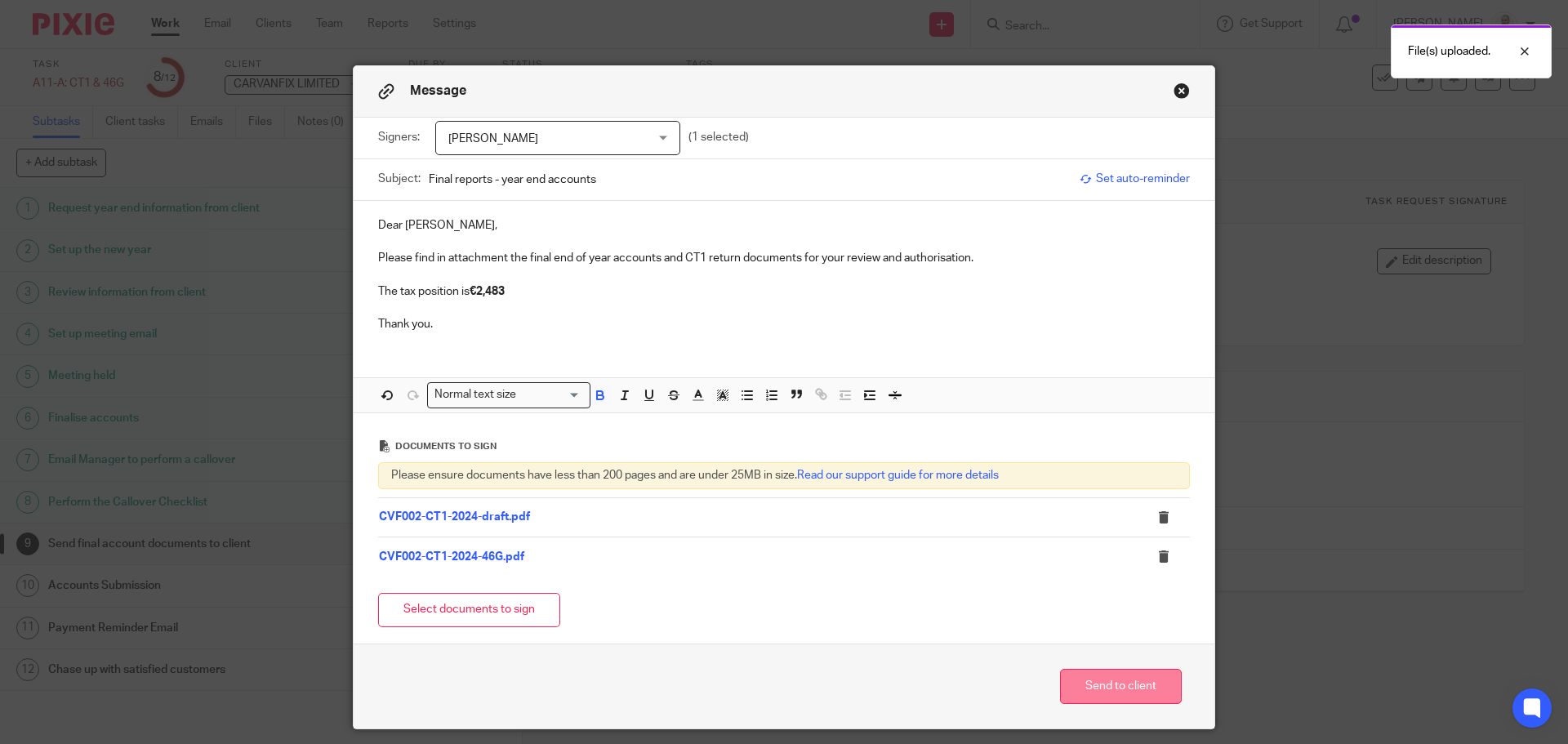
click at [1082, 678] on button "Send to client" at bounding box center [1121, 686] width 122 height 35
